Goal: Information Seeking & Learning: Learn about a topic

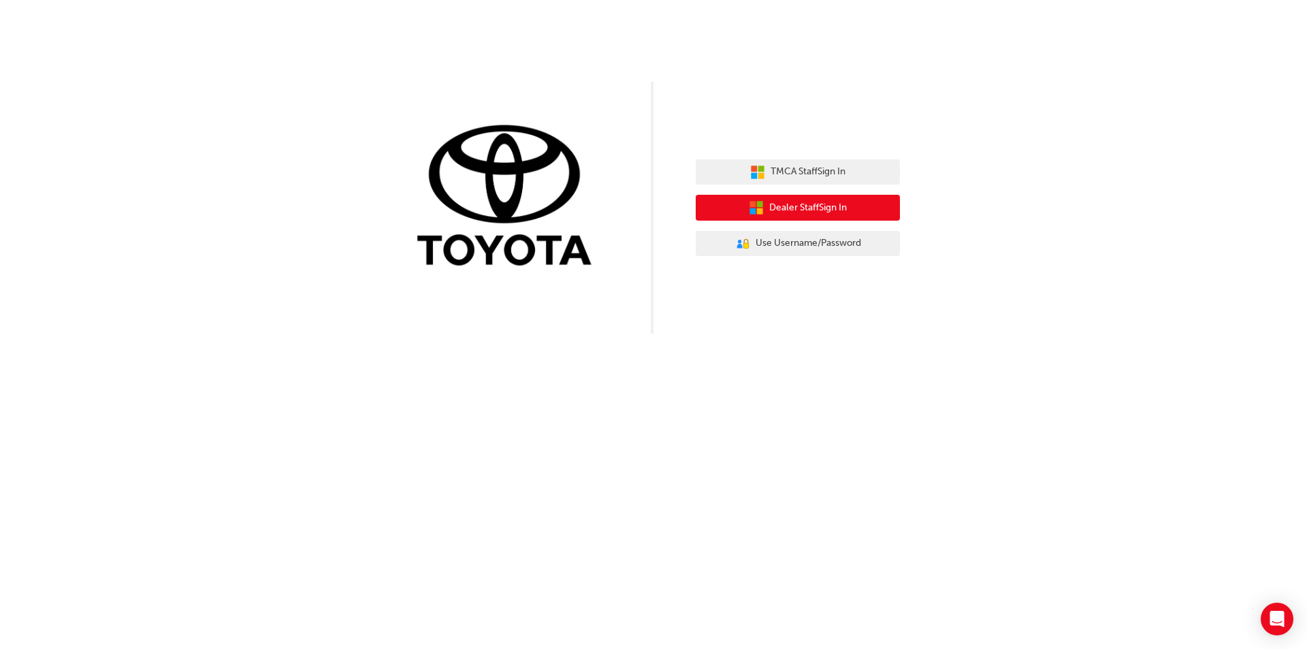
click at [804, 209] on span "Dealer Staff Sign In" at bounding box center [808, 208] width 78 height 16
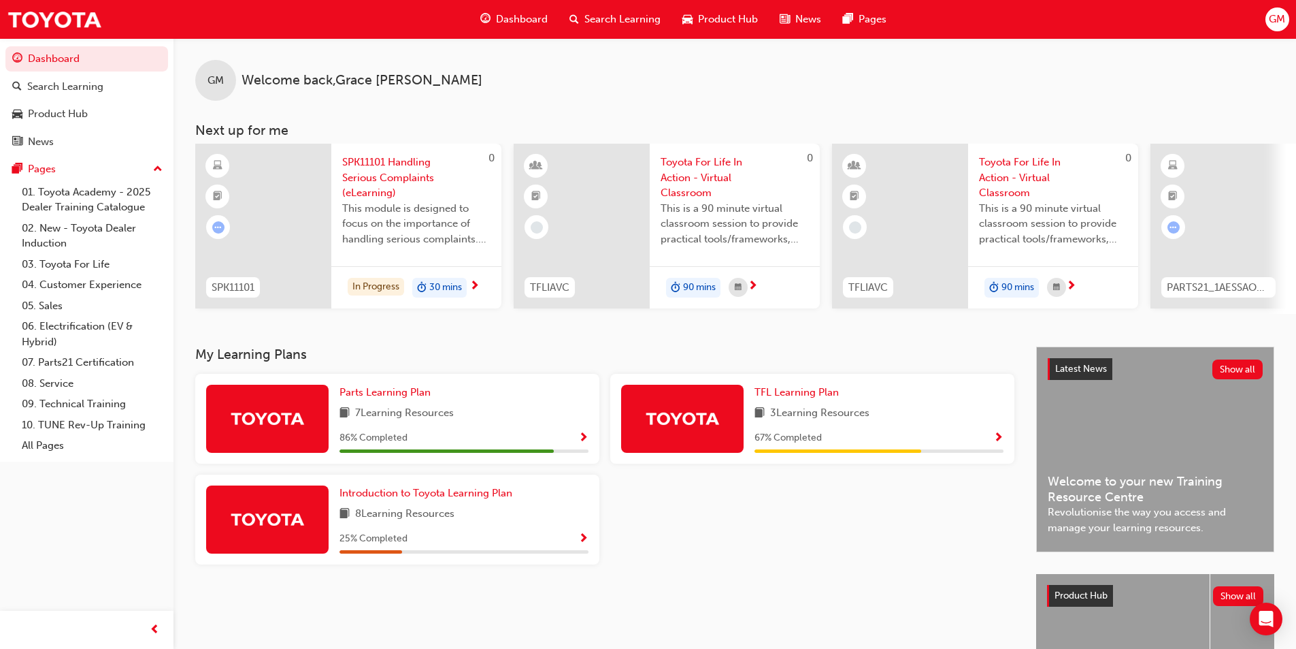
click at [585, 442] on span "Show Progress" at bounding box center [583, 438] width 10 height 12
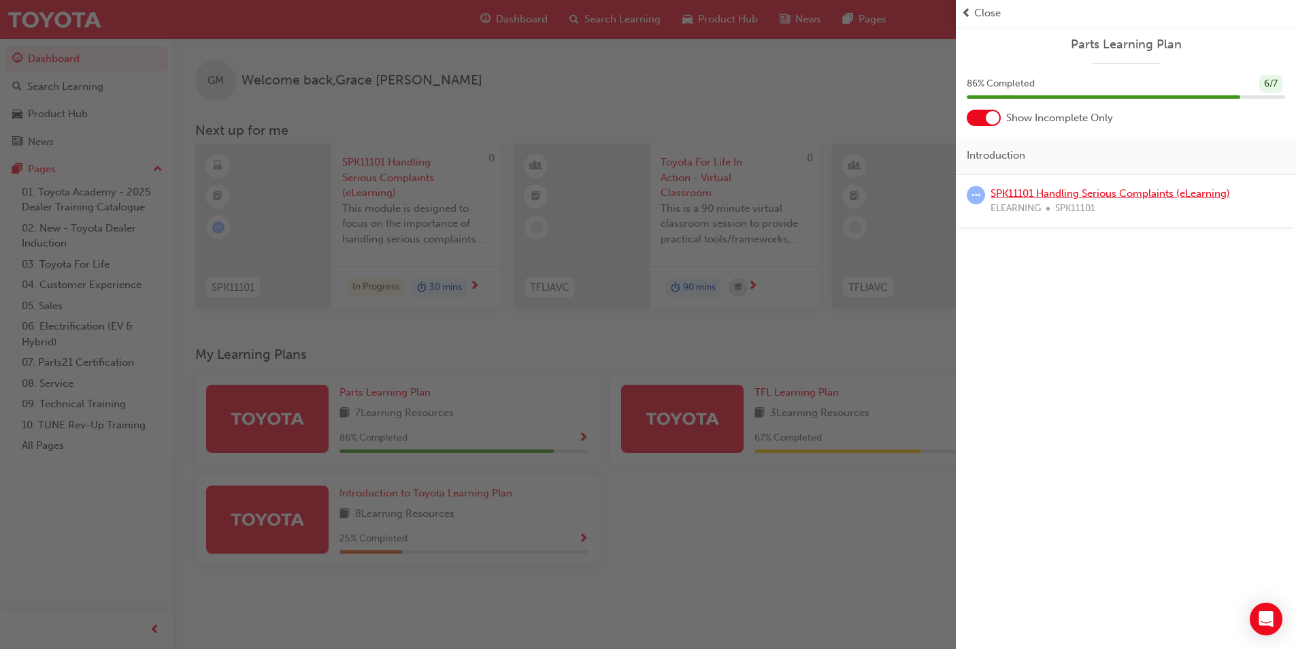
click at [1192, 190] on link "SPK11101 Handling Serious Complaints (eLearning)" at bounding box center [1111, 193] width 240 height 12
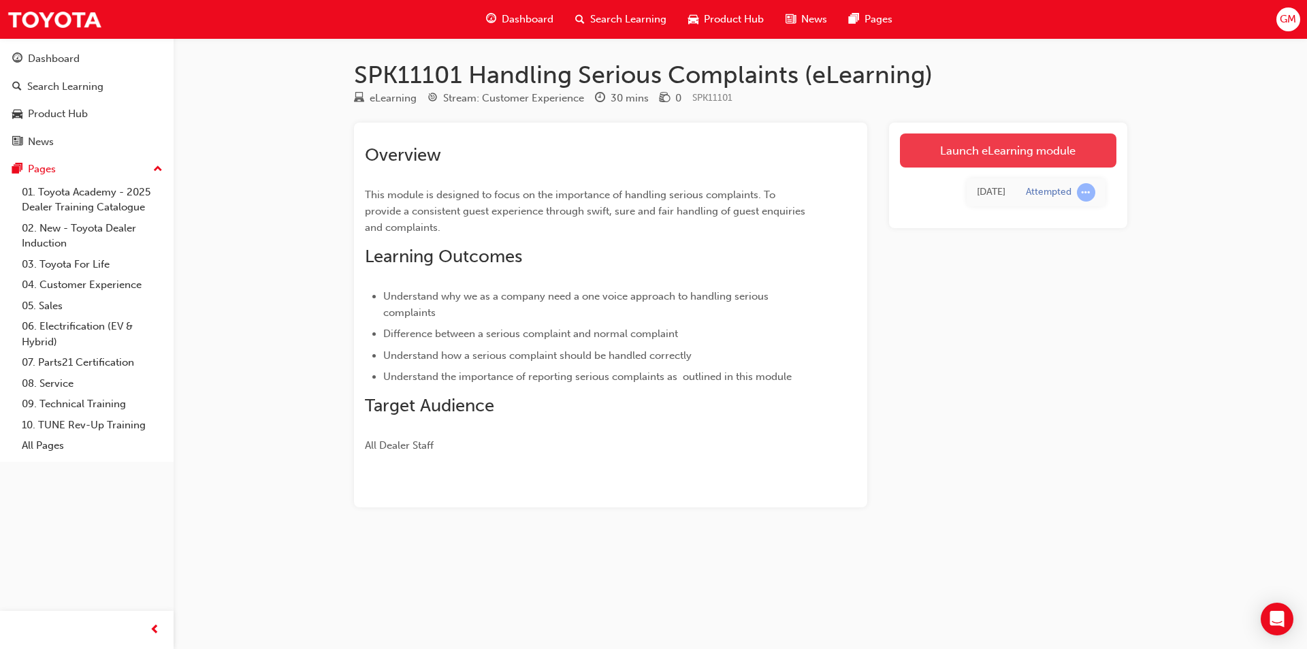
click at [975, 152] on link "Launch eLearning module" at bounding box center [1008, 150] width 216 height 34
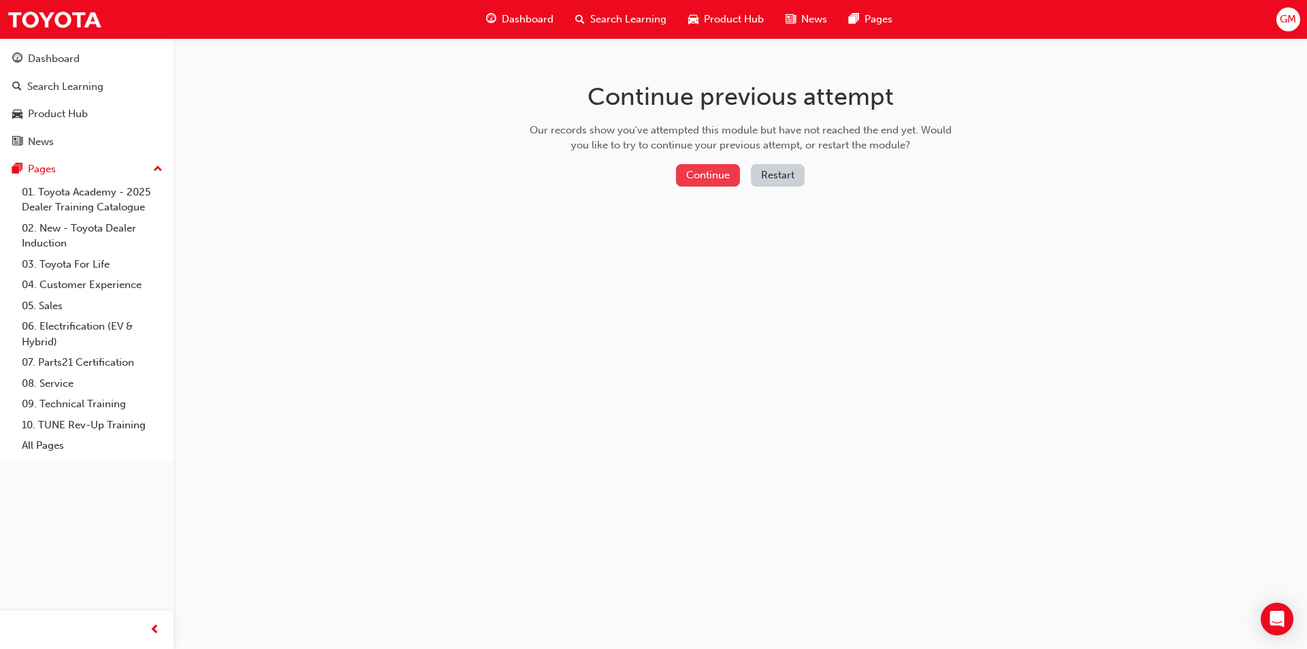
click at [702, 171] on button "Continue" at bounding box center [708, 175] width 64 height 22
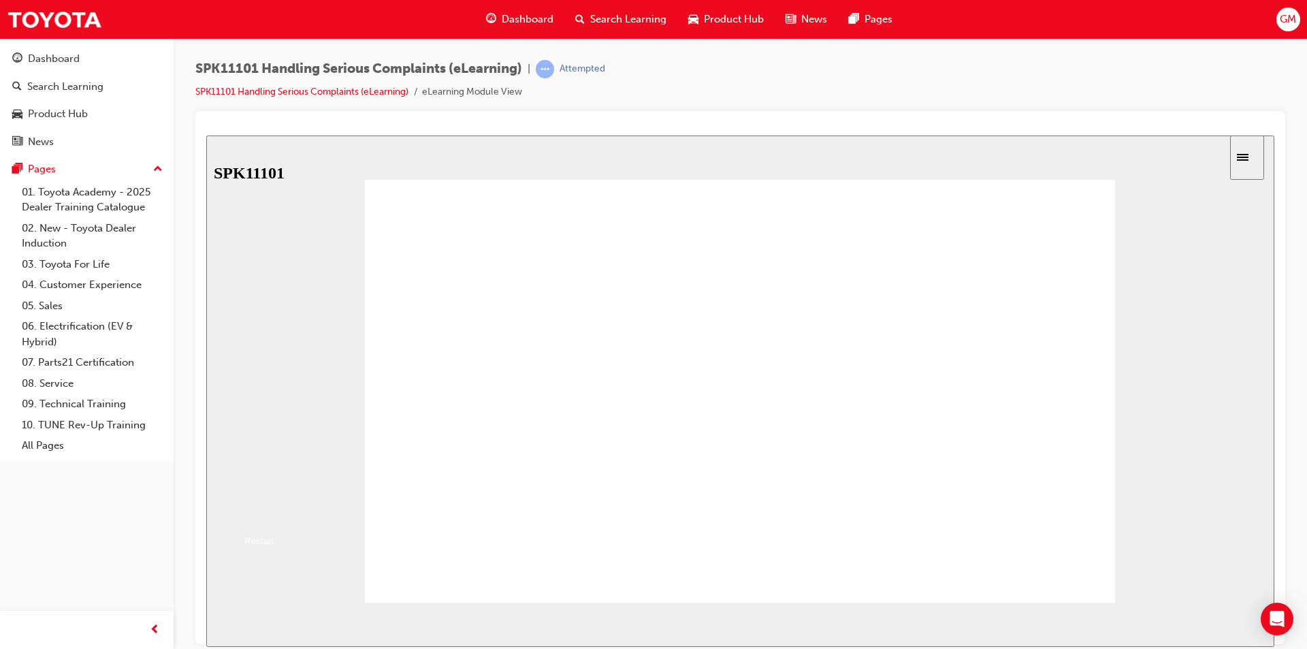
click at [251, 505] on button "Resume" at bounding box center [228, 512] width 45 height 14
